Goal: Find specific page/section: Find specific page/section

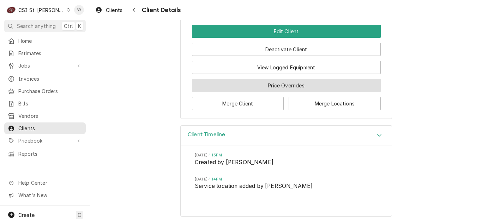
scroll to position [250, 0]
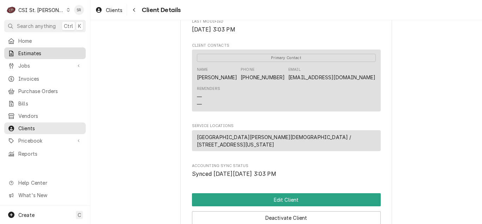
click at [33, 56] on link "Estimates" at bounding box center [45, 53] width 82 height 12
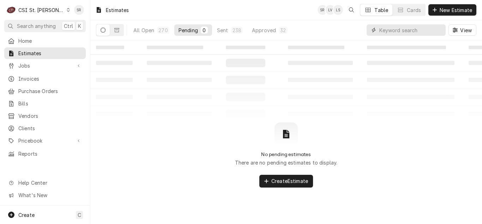
click at [409, 32] on input "Dynamic Content Wrapper" at bounding box center [411, 29] width 63 height 11
click at [52, 65] on span "Jobs" at bounding box center [44, 65] width 53 height 7
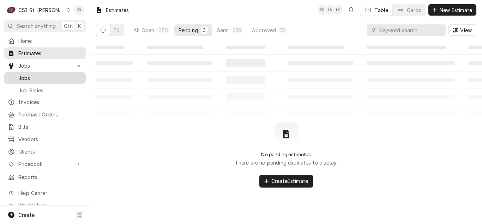
click at [45, 81] on link "Jobs" at bounding box center [45, 78] width 82 height 12
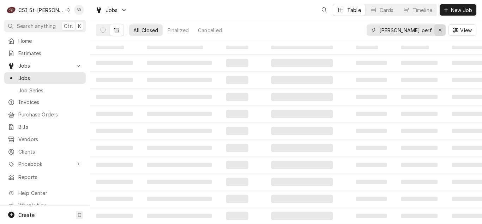
click at [438, 30] on div "Erase input" at bounding box center [440, 29] width 7 height 7
click at [422, 32] on input "Dynamic Content Wrapper" at bounding box center [413, 29] width 66 height 11
type input "lasalle midd"
click at [105, 29] on icon "Dynamic Content Wrapper" at bounding box center [103, 30] width 5 height 5
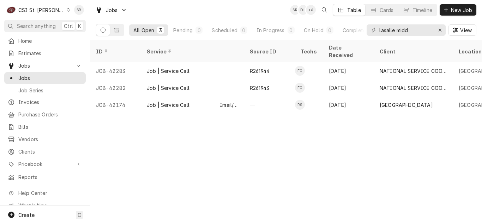
scroll to position [0, 423]
